Goal: Check status: Check status

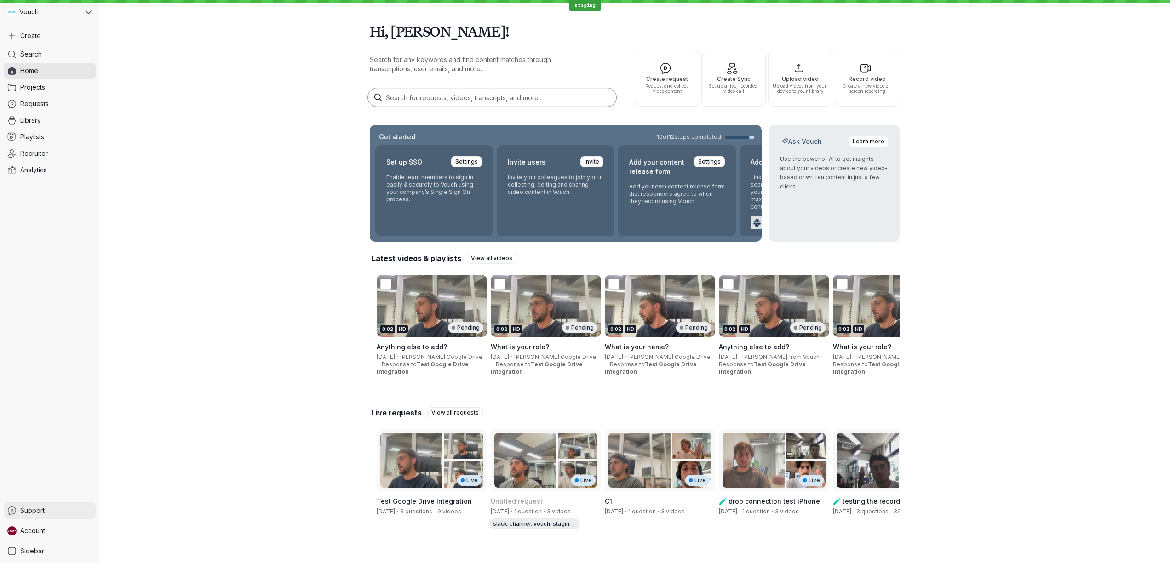
click at [48, 518] on link "Support" at bounding box center [50, 511] width 92 height 17
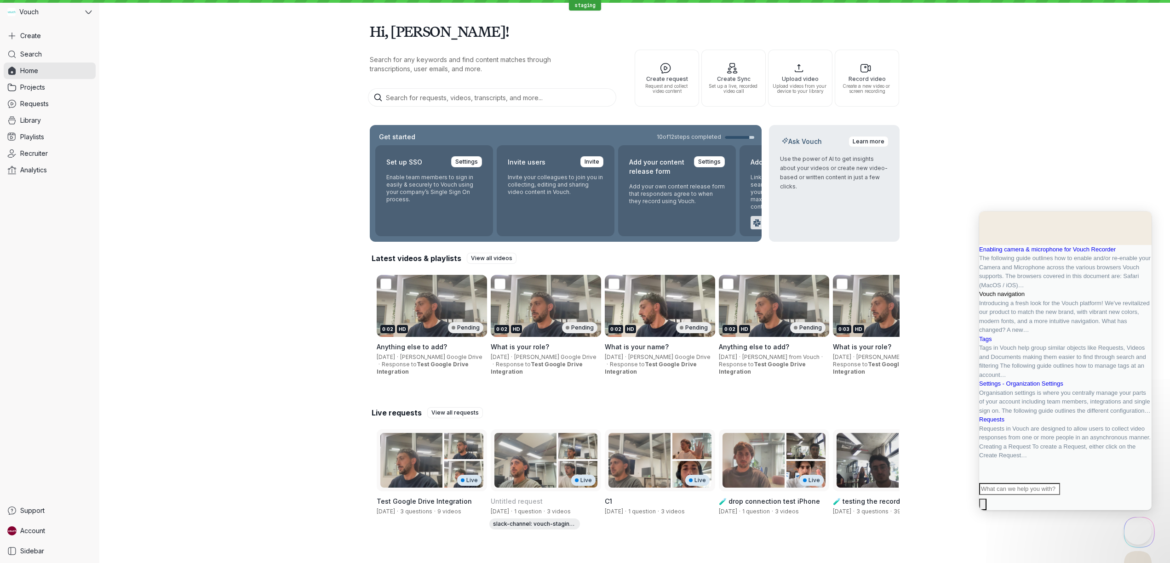
click at [1025, 298] on span "Vouch navigation" at bounding box center [1002, 294] width 46 height 7
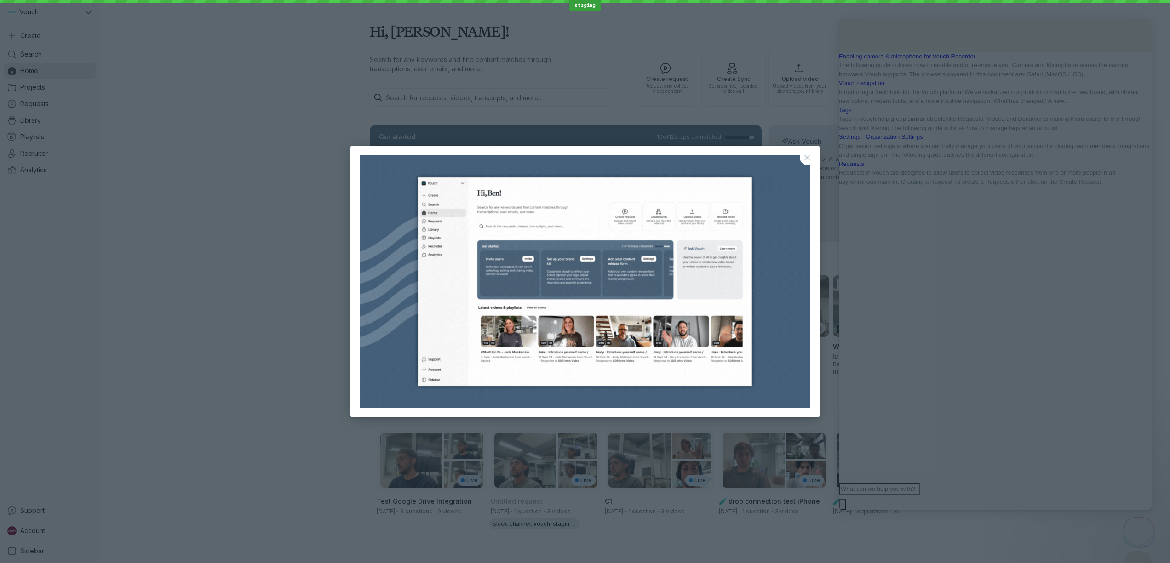
click at [802, 161] on button "Close" at bounding box center [807, 157] width 15 height 15
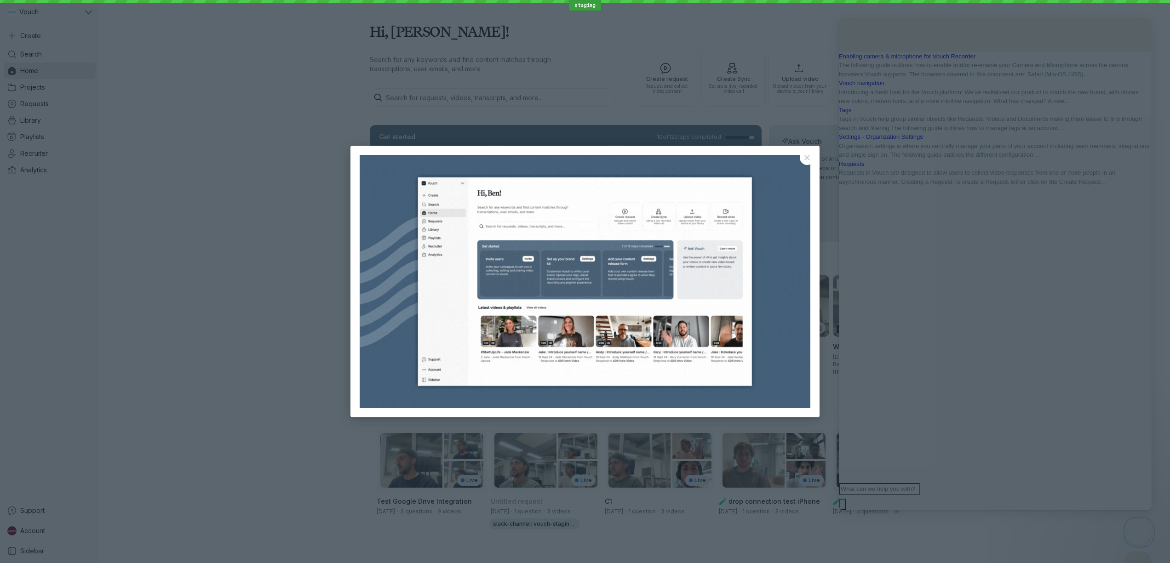
click at [807, 157] on button "Close" at bounding box center [807, 157] width 15 height 15
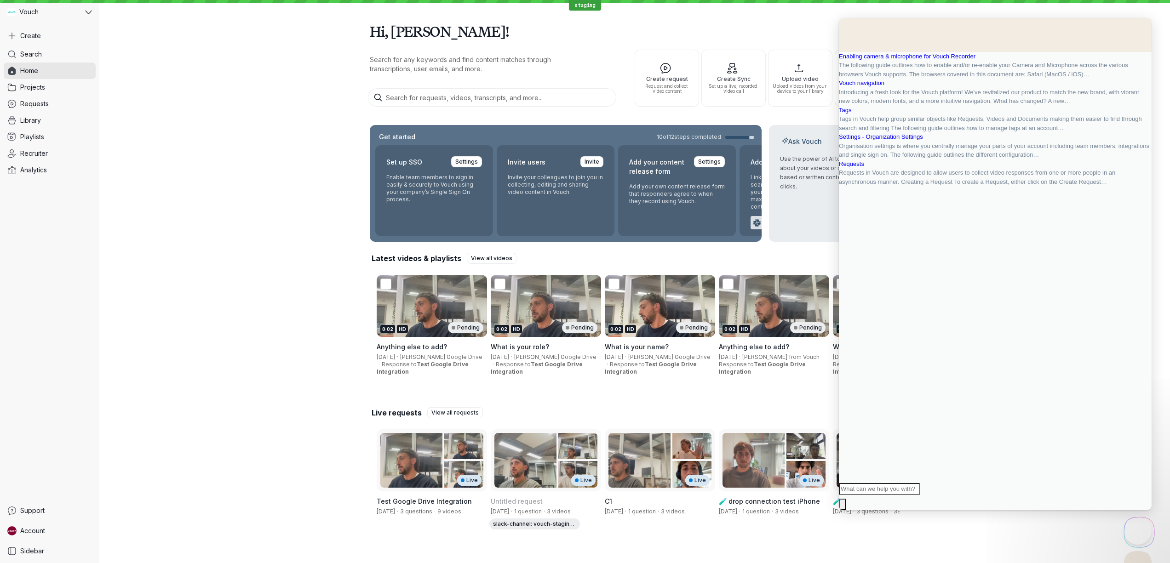
click at [857, 523] on button "u" at bounding box center [848, 531] width 18 height 17
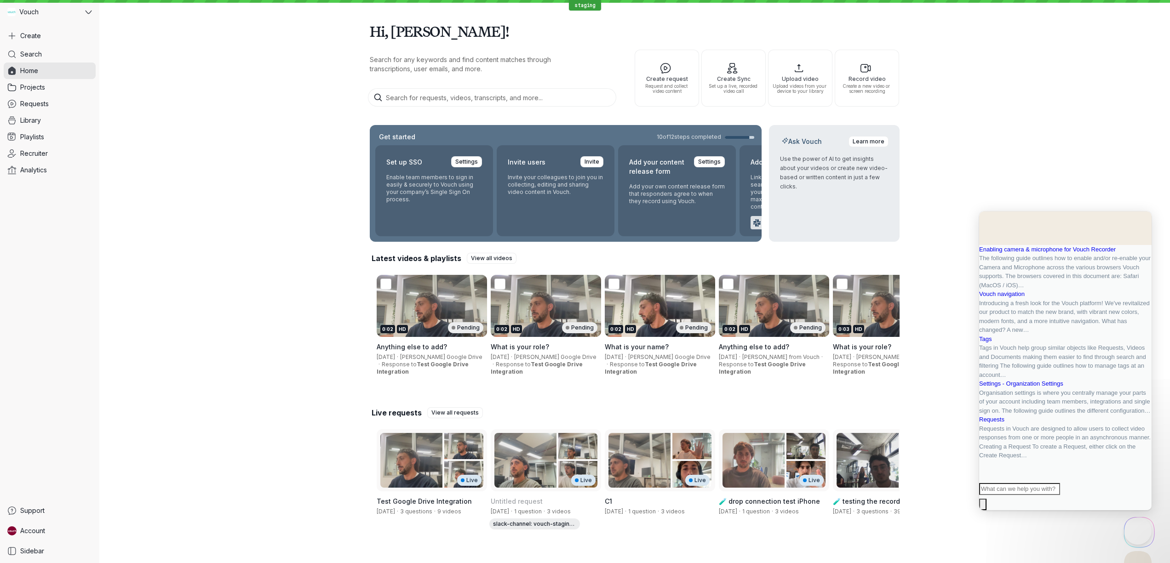
click at [987, 511] on button "Close" at bounding box center [982, 517] width 7 height 12
click at [261, 386] on div "Hi, [PERSON_NAME]! Search for any keywords and find content matches through tra…" at bounding box center [634, 281] width 1071 height 562
click at [1005, 418] on span "Requests" at bounding box center [991, 419] width 25 height 7
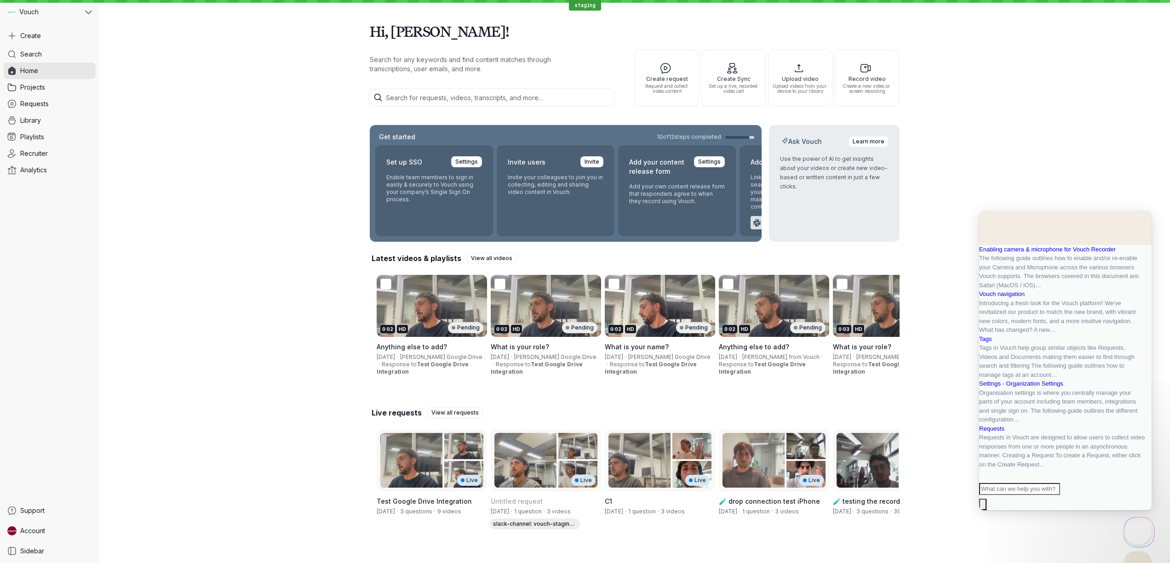
click at [987, 511] on button "Close" at bounding box center [982, 517] width 7 height 12
click at [1050, 219] on span "Go back" at bounding box center [1050, 216] width 0 height 7
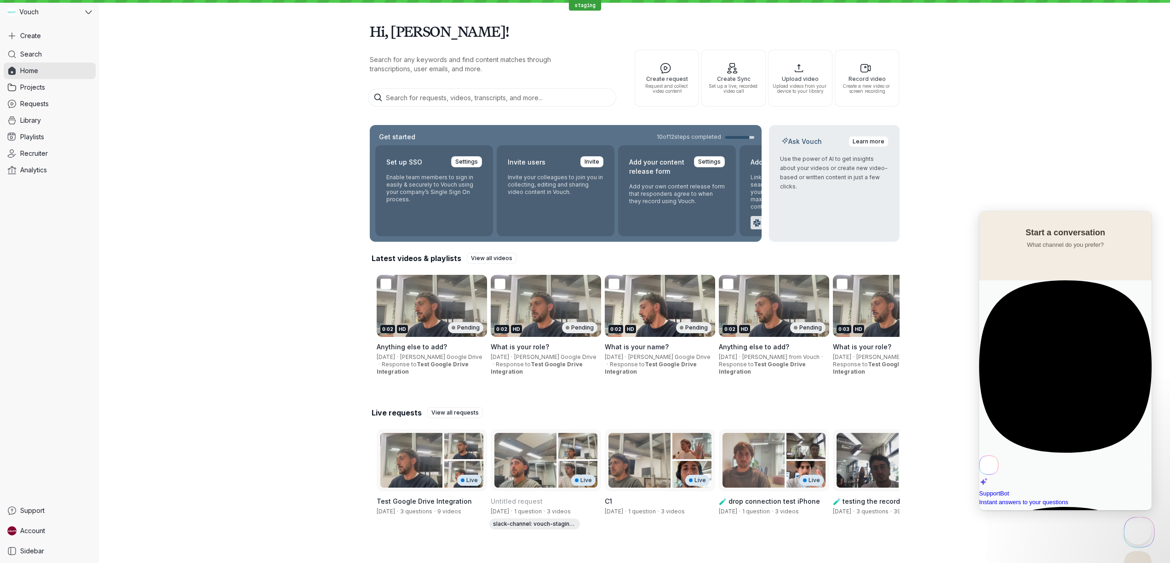
click at [992, 184] on div "Hi, [PERSON_NAME]! Search for any keywords and find content matches through tra…" at bounding box center [634, 281] width 1071 height 562
click at [1129, 563] on button "Close Beacon popover" at bounding box center [1136, 568] width 28 height 28
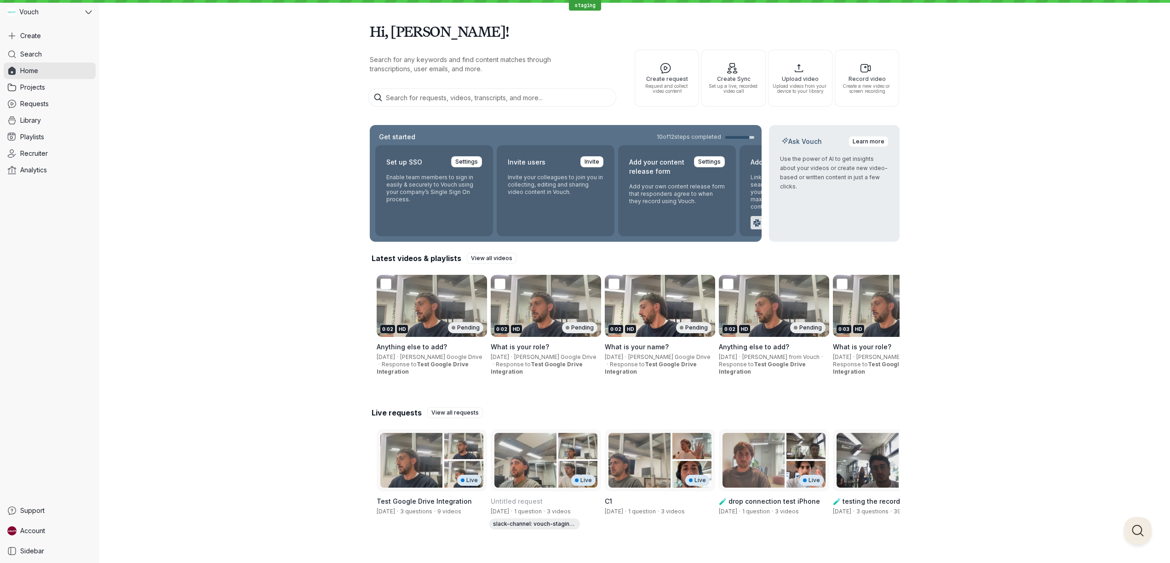
click at [1021, 143] on div "Hi, [PERSON_NAME]! Search for any keywords and find content matches through tra…" at bounding box center [634, 281] width 1071 height 562
click at [433, 333] on div "0:02 HD Pending" at bounding box center [431, 327] width 103 height 11
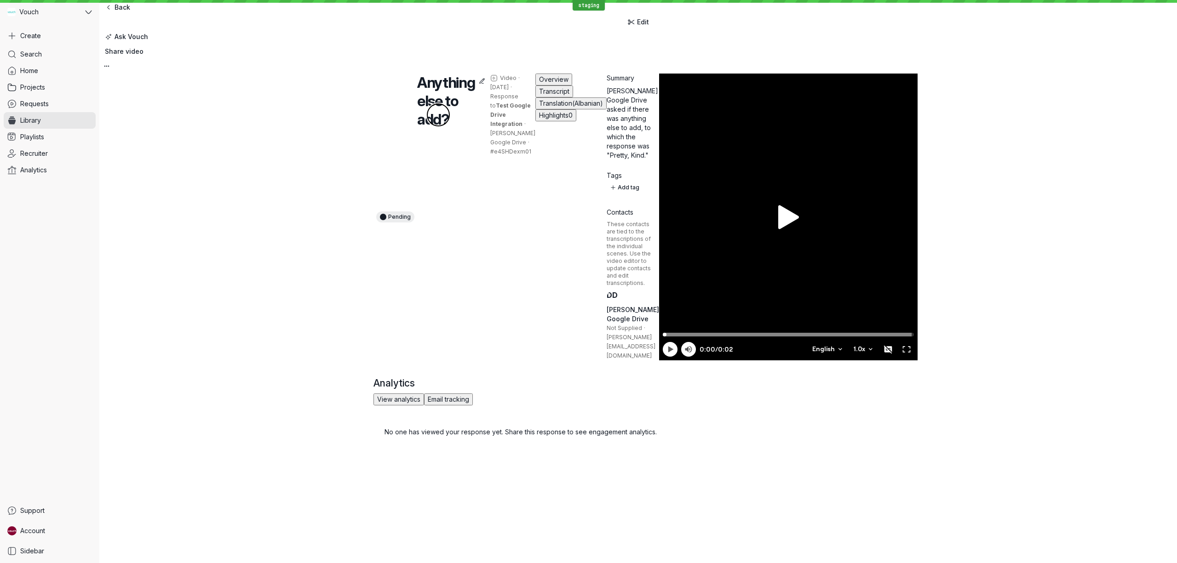
click at [539, 95] on span "Transcript" at bounding box center [554, 91] width 30 height 8
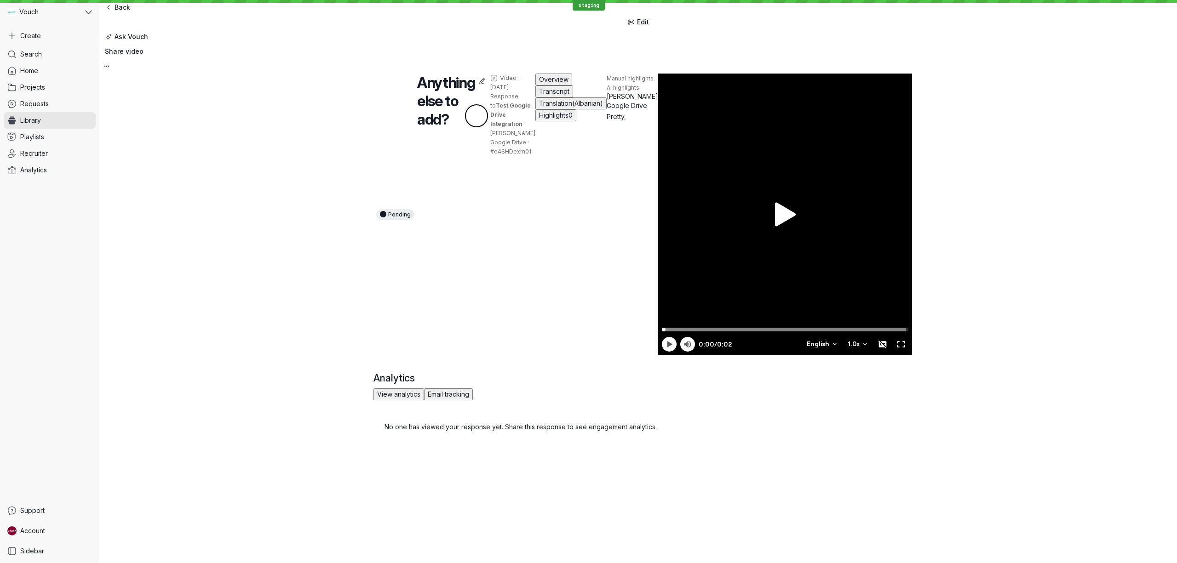
click at [539, 107] on span "Translation" at bounding box center [555, 103] width 33 height 8
